Goal: Information Seeking & Learning: Learn about a topic

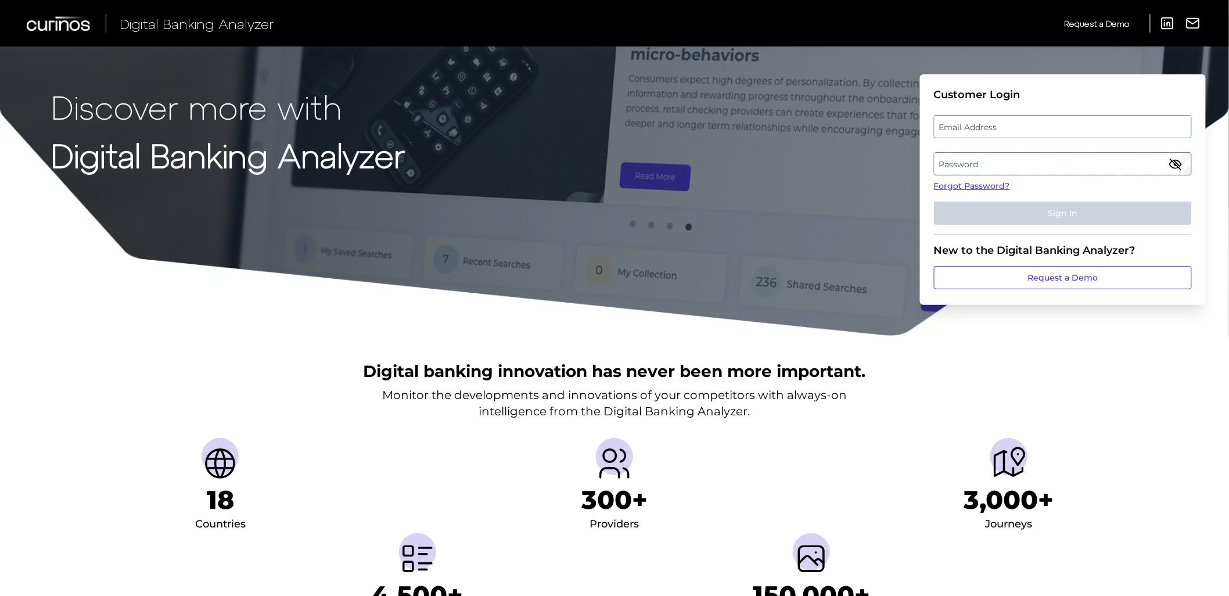
click at [967, 123] on label "Email Address" at bounding box center [1063, 126] width 256 height 21
click at [967, 123] on input "email" at bounding box center [1063, 126] width 258 height 23
click at [968, 131] on input "Email Address" at bounding box center [1063, 126] width 258 height 23
type input "[PERSON_NAME][EMAIL_ADDRESS][PERSON_NAME][DOMAIN_NAME]"
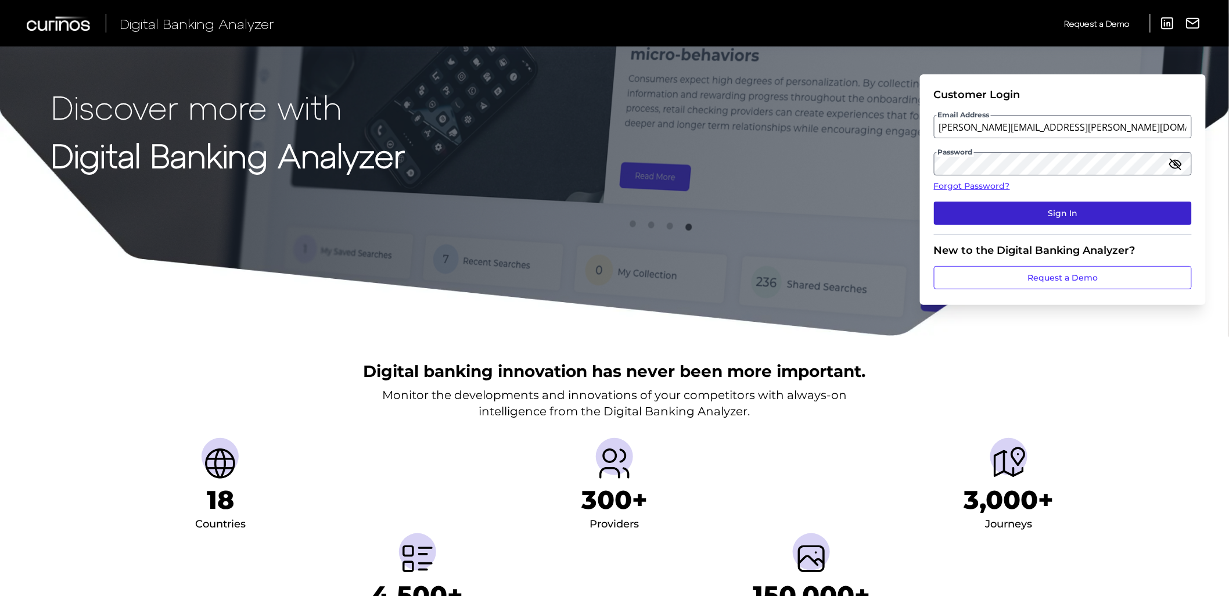
click at [1111, 213] on button "Sign In" at bounding box center [1063, 213] width 258 height 23
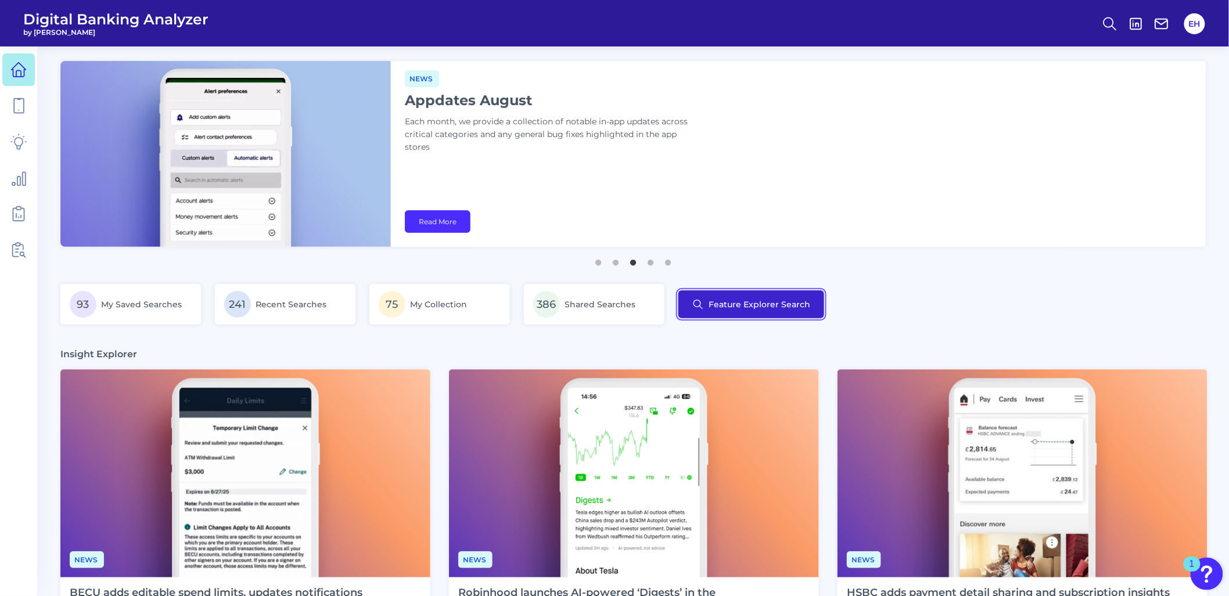
click at [731, 310] on button "Feature Explorer Search" at bounding box center [751, 304] width 146 height 28
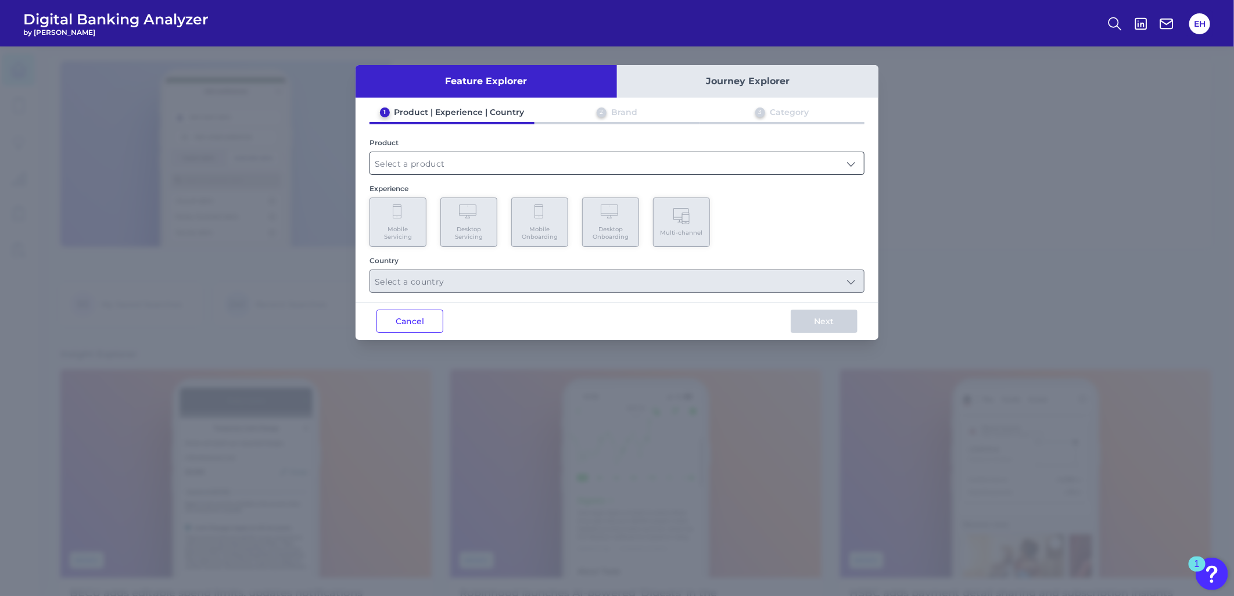
click at [469, 164] on input "text" at bounding box center [617, 163] width 494 height 22
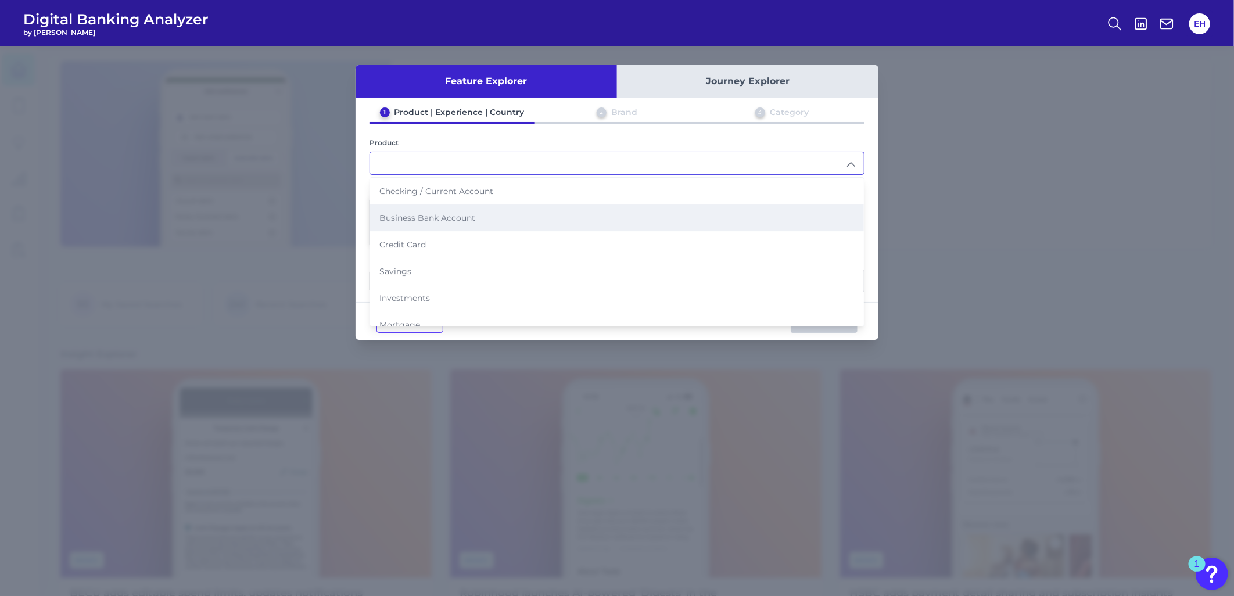
click at [474, 221] on li "Business Bank Account" at bounding box center [617, 217] width 494 height 27
type input "Business Bank Account"
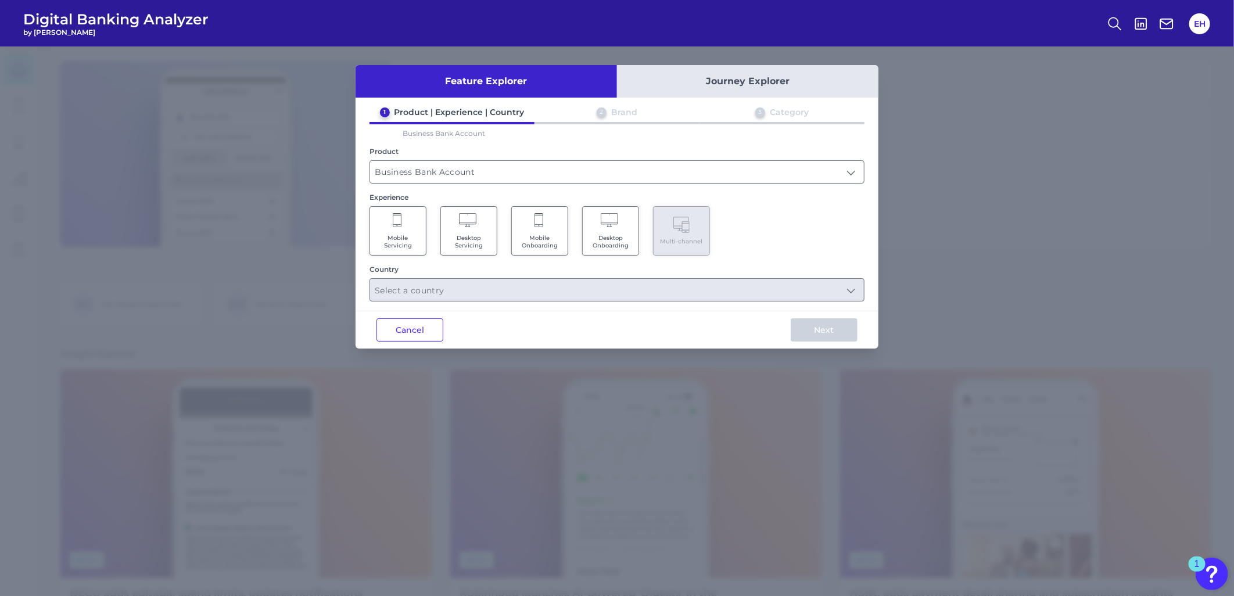
click at [592, 235] on span "Desktop Onboarding" at bounding box center [610, 241] width 44 height 15
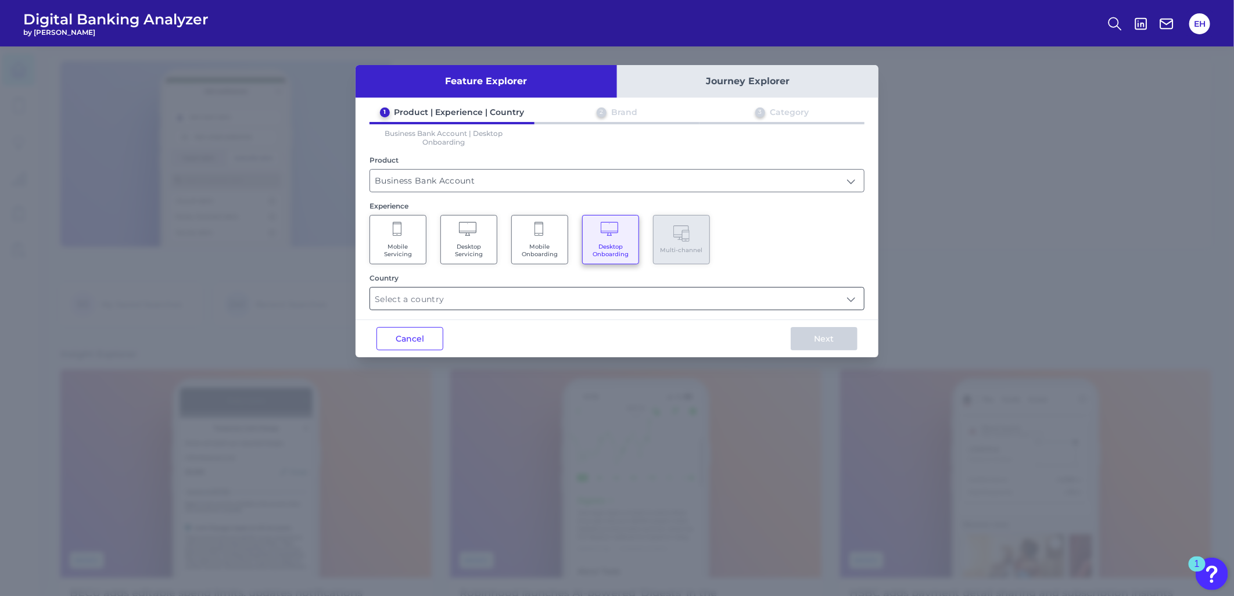
click at [593, 288] on input "text" at bounding box center [617, 299] width 494 height 22
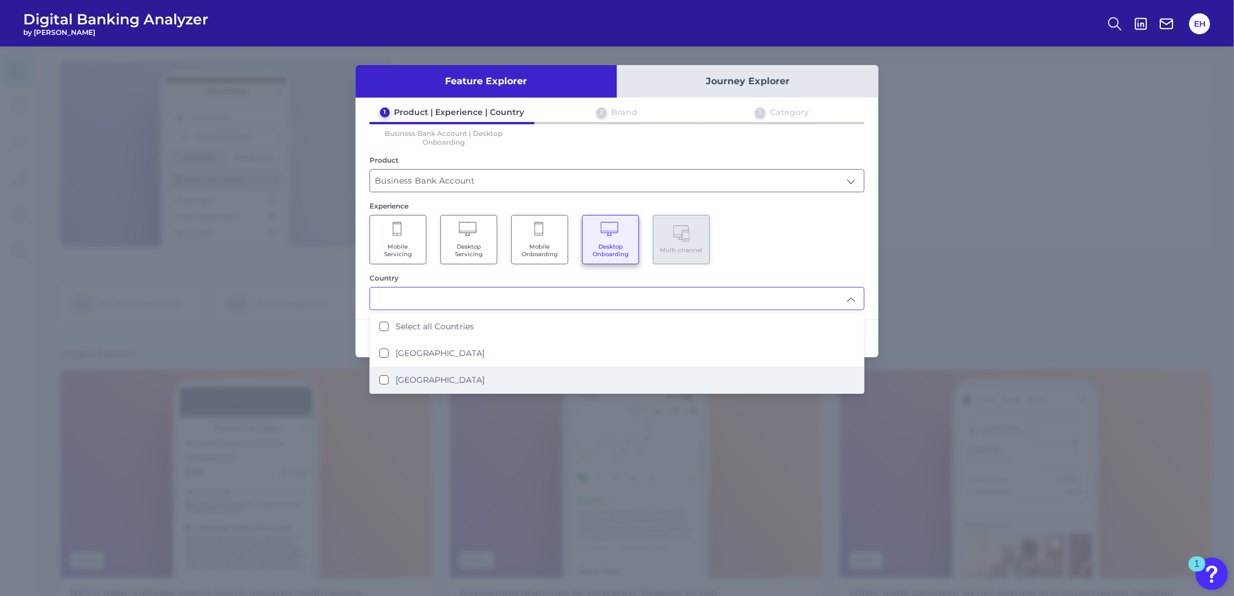
click at [549, 379] on li "[GEOGRAPHIC_DATA]" at bounding box center [617, 380] width 494 height 27
type input "[GEOGRAPHIC_DATA]"
click at [757, 227] on div "Mobile Servicing Desktop Servicing Mobile Onboarding Desktop Onboarding Multi-c…" at bounding box center [616, 239] width 495 height 49
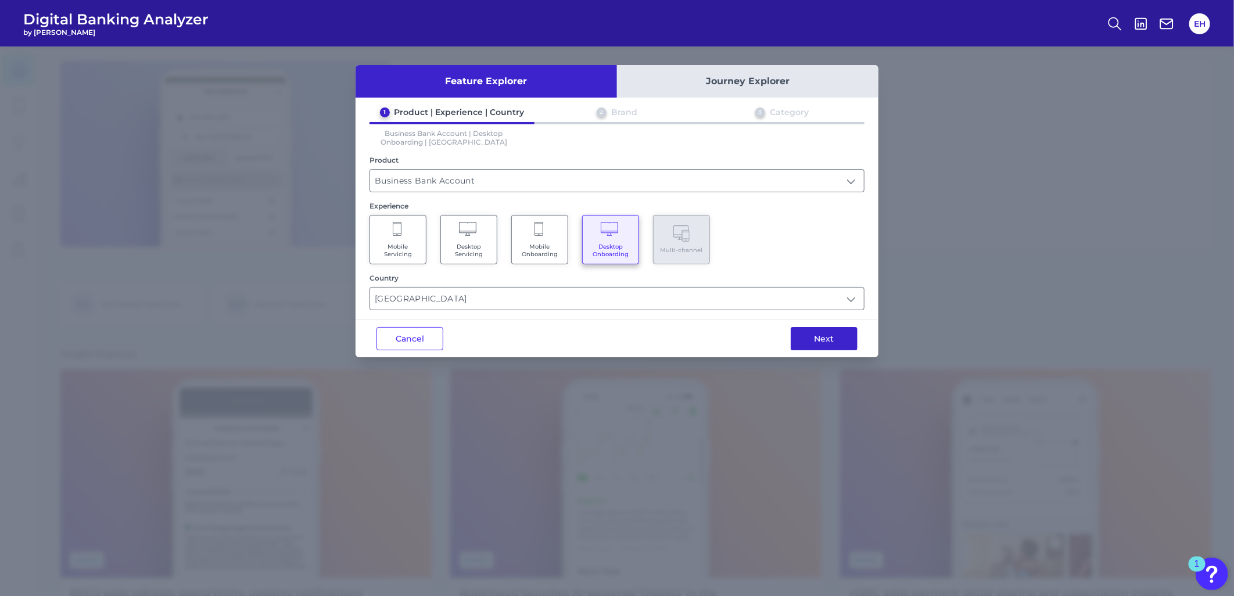
click at [799, 337] on button "Next" at bounding box center [824, 338] width 67 height 23
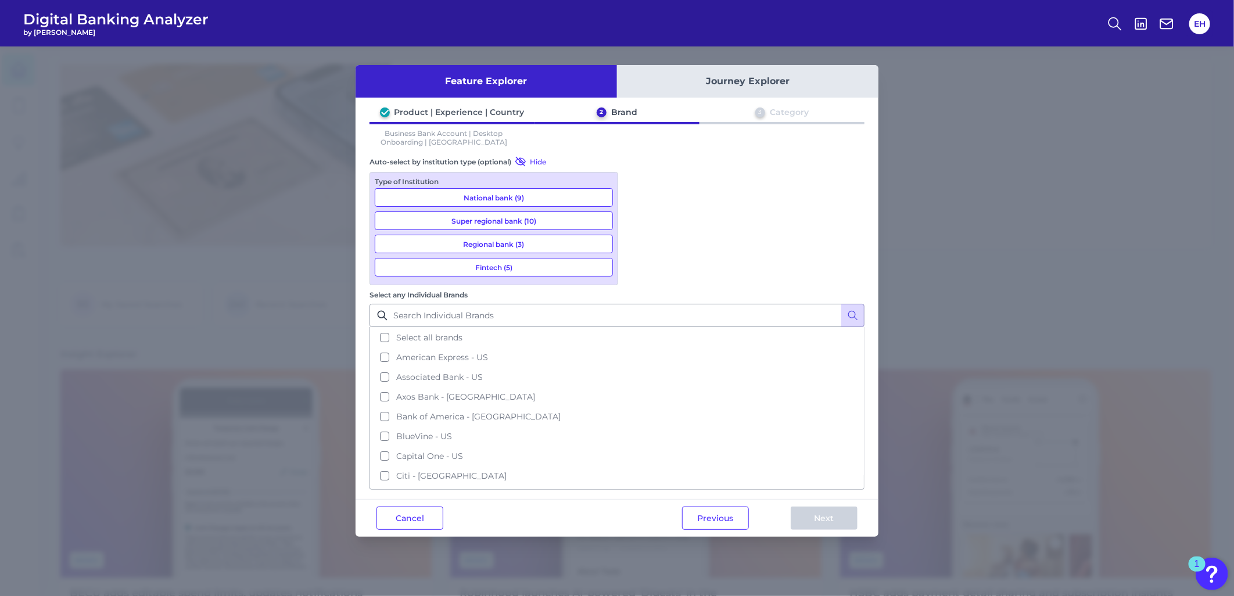
click at [543, 208] on div "Type of Institution National bank (9) Super regional bank (10) Regional bank (3…" at bounding box center [493, 228] width 249 height 113
click at [544, 216] on button "Super regional bank (10)" at bounding box center [494, 220] width 238 height 19
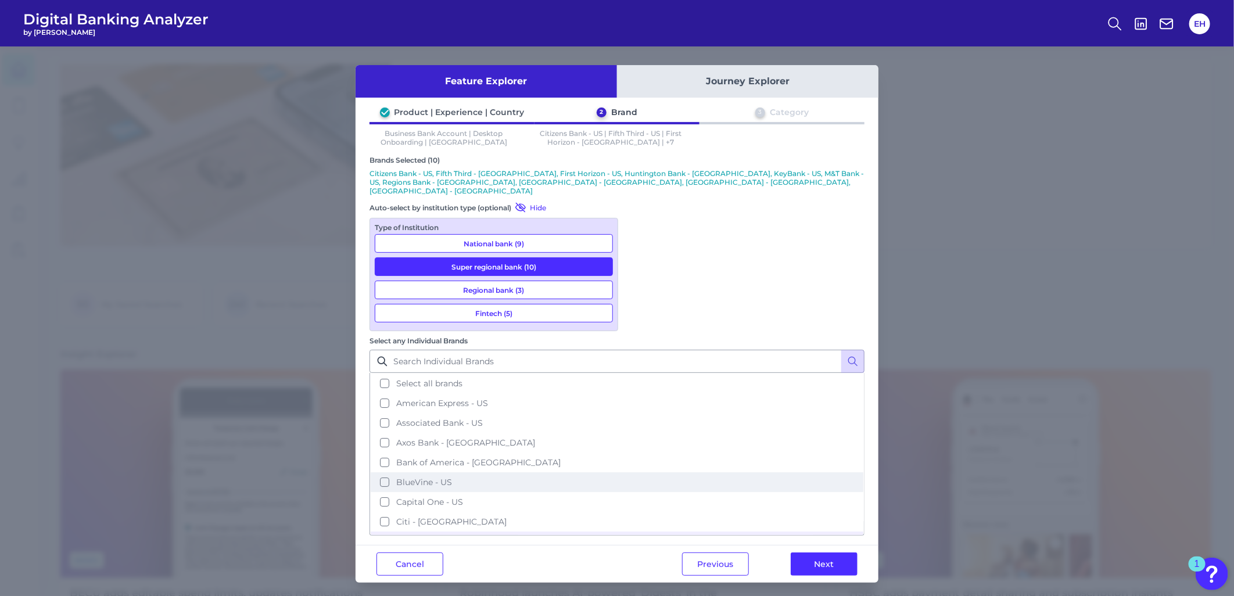
scroll to position [129, 0]
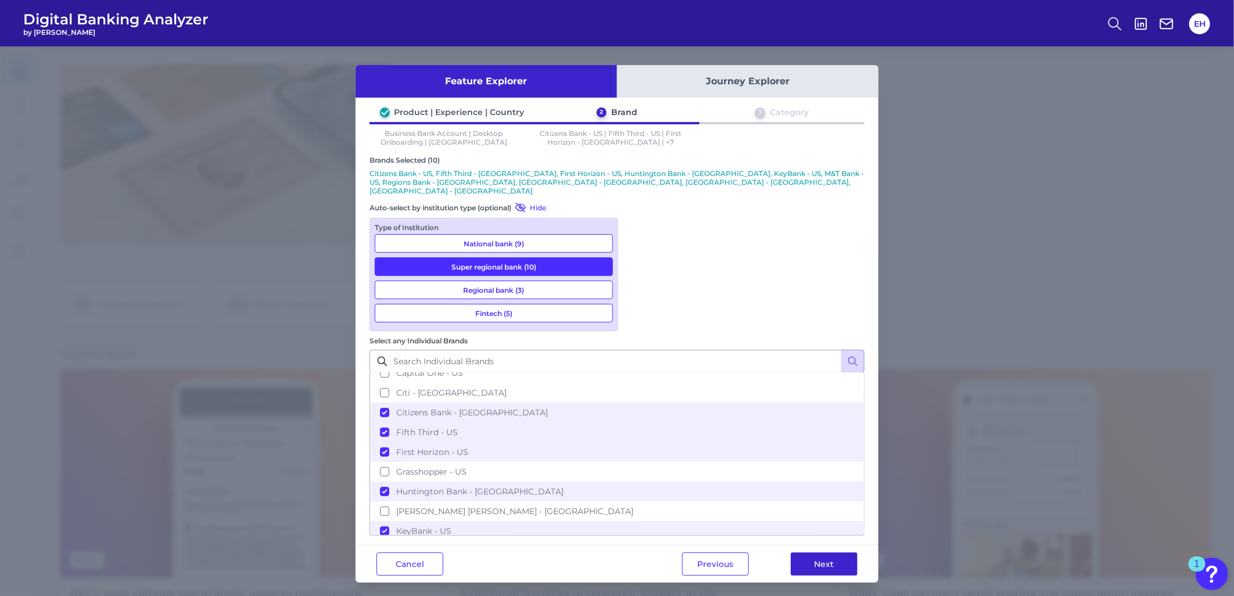
click at [831, 552] on button "Next" at bounding box center [824, 563] width 67 height 23
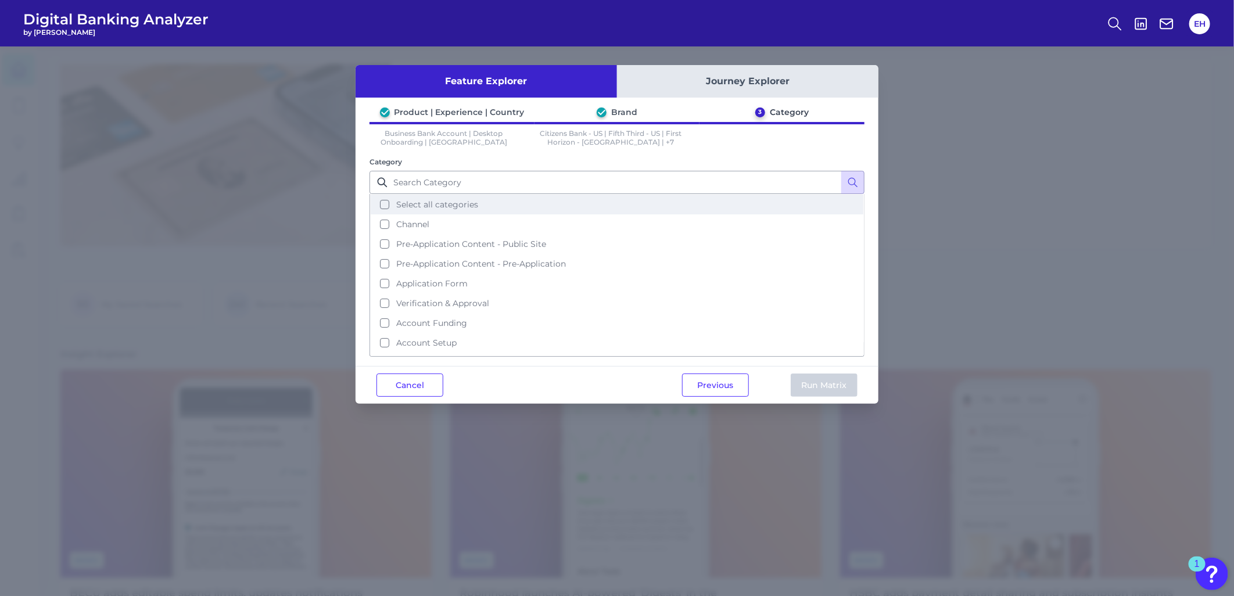
click at [472, 207] on span "Select all categories" at bounding box center [437, 204] width 82 height 10
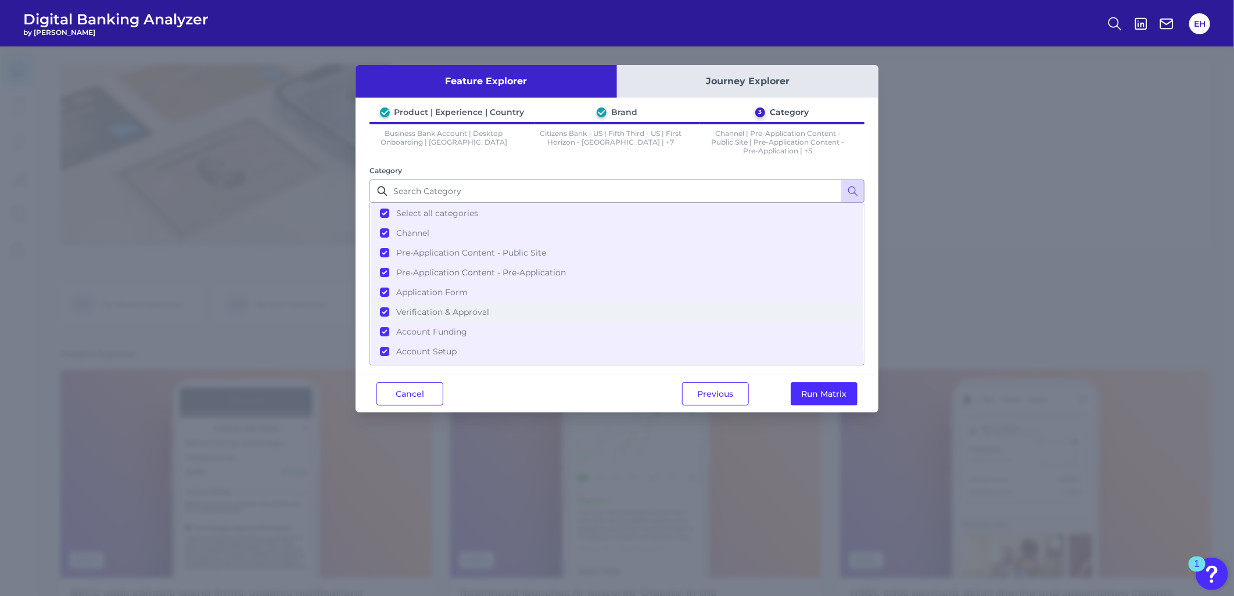
scroll to position [9, 0]
click at [819, 398] on button "Run Matrix" at bounding box center [824, 393] width 67 height 23
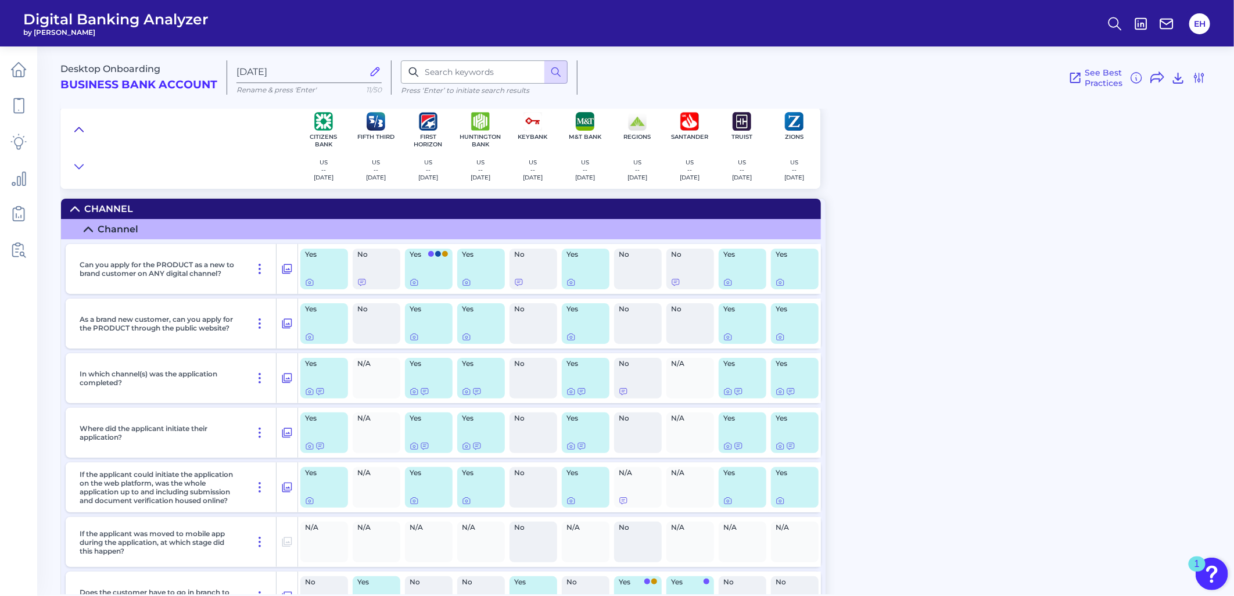
click at [80, 125] on icon at bounding box center [78, 130] width 9 height 12
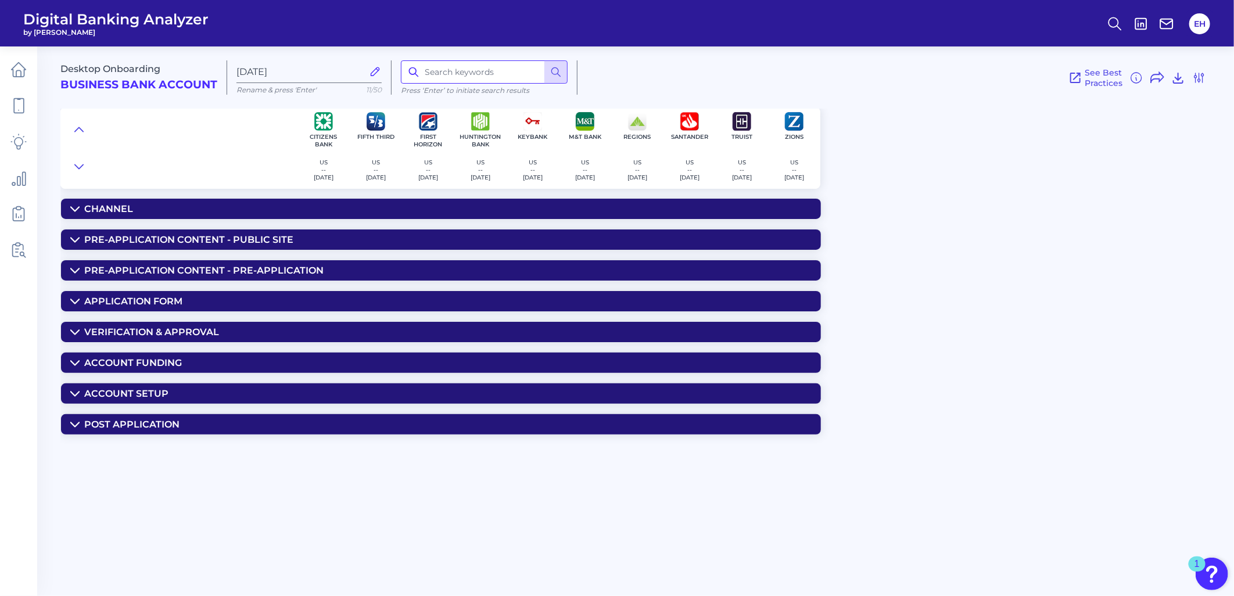
click at [428, 74] on input at bounding box center [484, 71] width 167 height 23
type input "servicing"
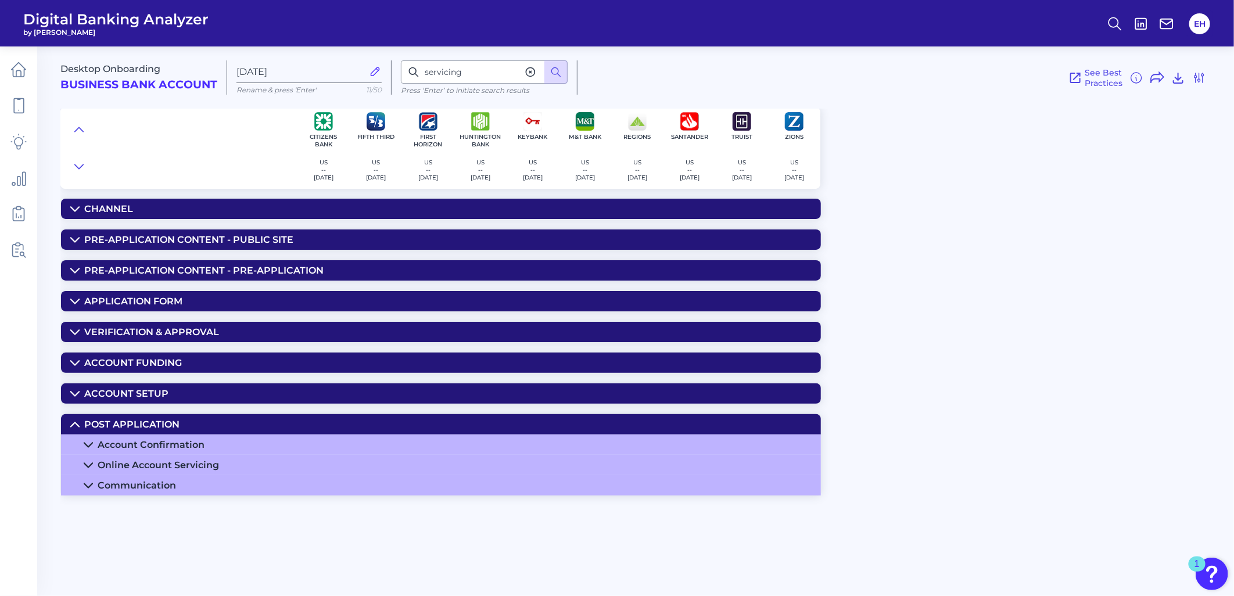
click at [186, 470] on div "Online Account Servicing" at bounding box center [158, 464] width 121 height 11
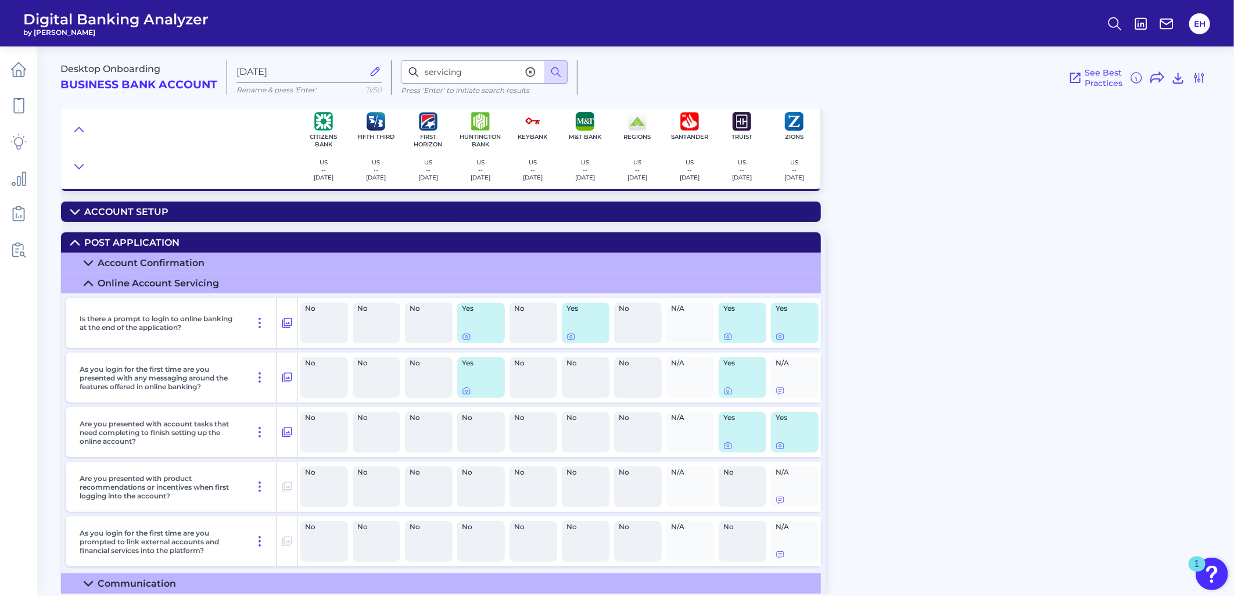
scroll to position [188, 0]
click at [1110, 330] on div "Desktop Onboarding Business Bank Account [DATE][FINANCIAL_ID] Rename & press 'E…" at bounding box center [646, 316] width 1173 height 556
drag, startPoint x: 967, startPoint y: 336, endPoint x: 989, endPoint y: 318, distance: 28.0
click at [967, 336] on div "Desktop Onboarding Business Bank Account [DATE][FINANCIAL_ID] Rename & press 'E…" at bounding box center [646, 316] width 1173 height 556
click at [968, 257] on div "Desktop Onboarding Business Bank Account [DATE][FINANCIAL_ID] Rename & press 'E…" at bounding box center [646, 316] width 1173 height 556
